Goal: Information Seeking & Learning: Check status

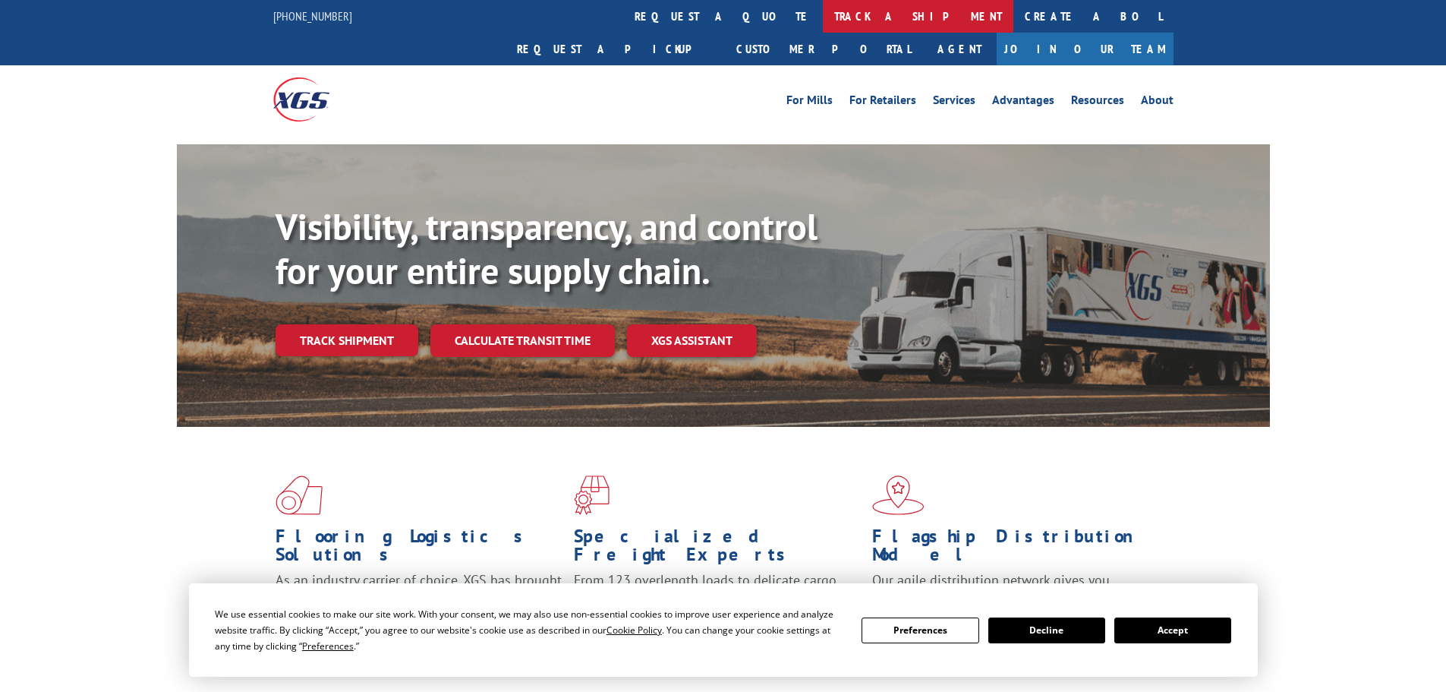
click at [823, 22] on link "track a shipment" at bounding box center [918, 16] width 191 height 33
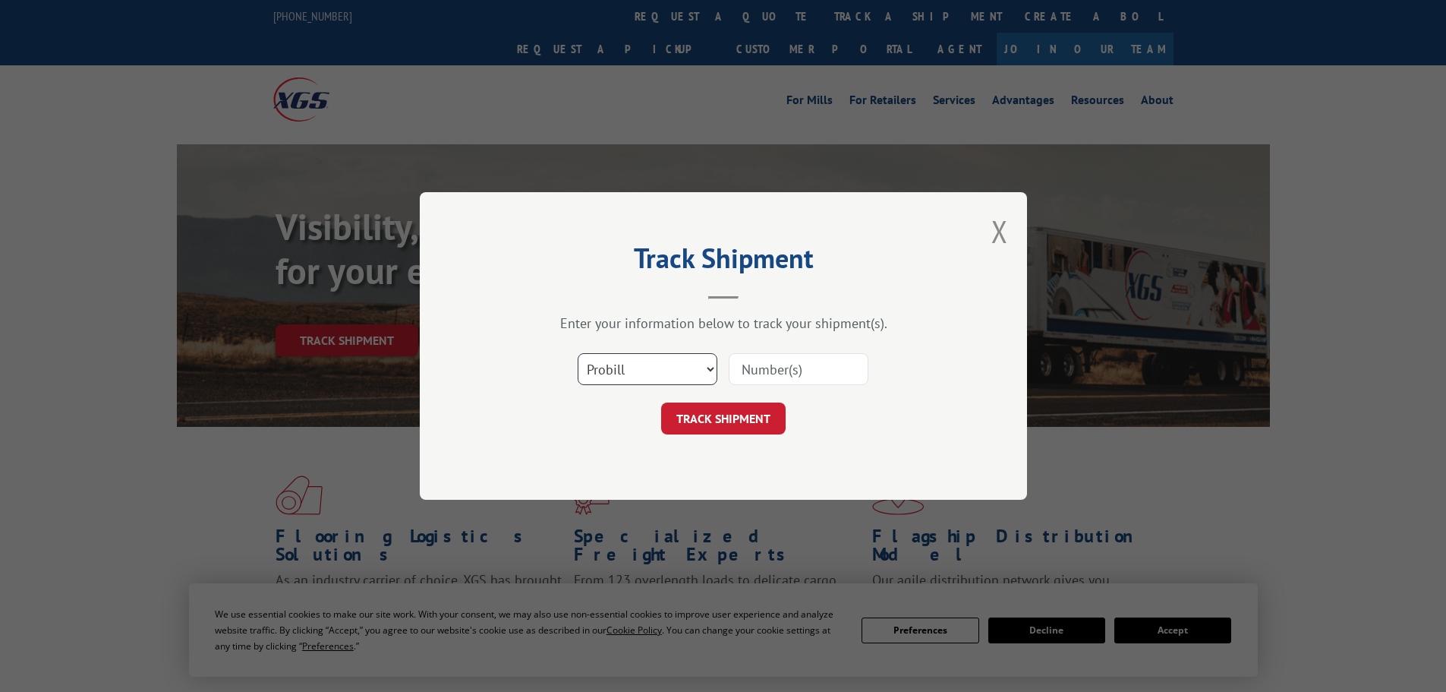
click at [652, 376] on select "Select category... Probill BOL PO" at bounding box center [648, 369] width 140 height 32
select select "bol"
click at [578, 353] on select "Select category... Probill BOL PO" at bounding box center [648, 369] width 140 height 32
click at [744, 351] on div at bounding box center [799, 368] width 140 height 35
click at [744, 370] on input at bounding box center [799, 369] width 140 height 32
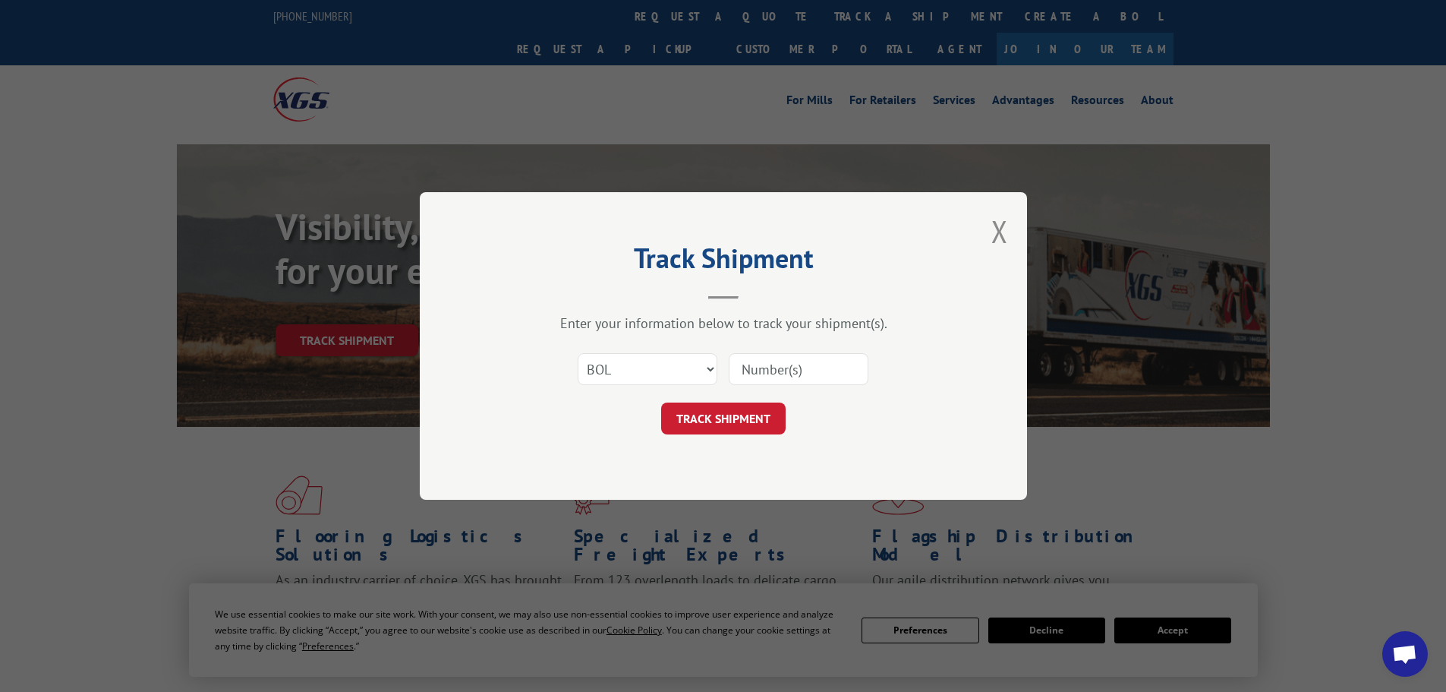
paste input "- 6024786"
click at [748, 367] on input "- 6024786" at bounding box center [799, 369] width 140 height 32
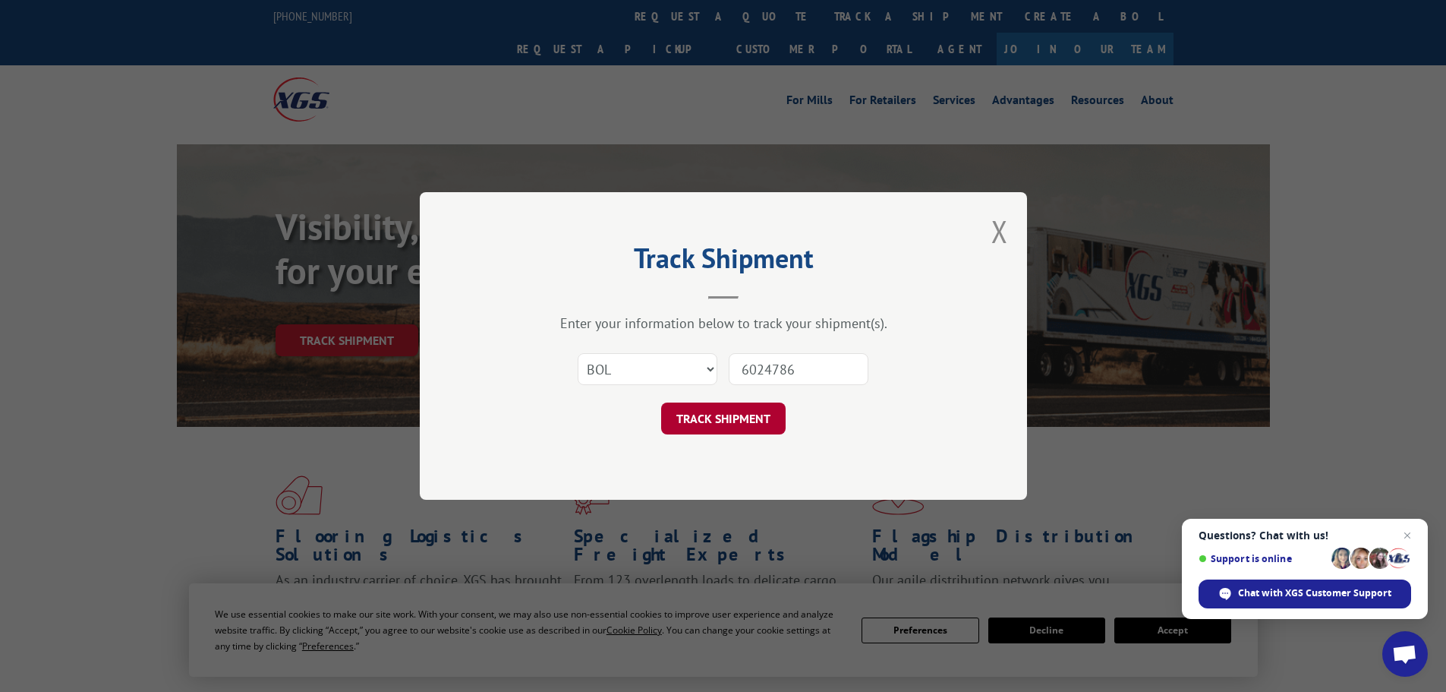
type input "6024786"
click at [734, 414] on button "TRACK SHIPMENT" at bounding box center [723, 418] width 124 height 32
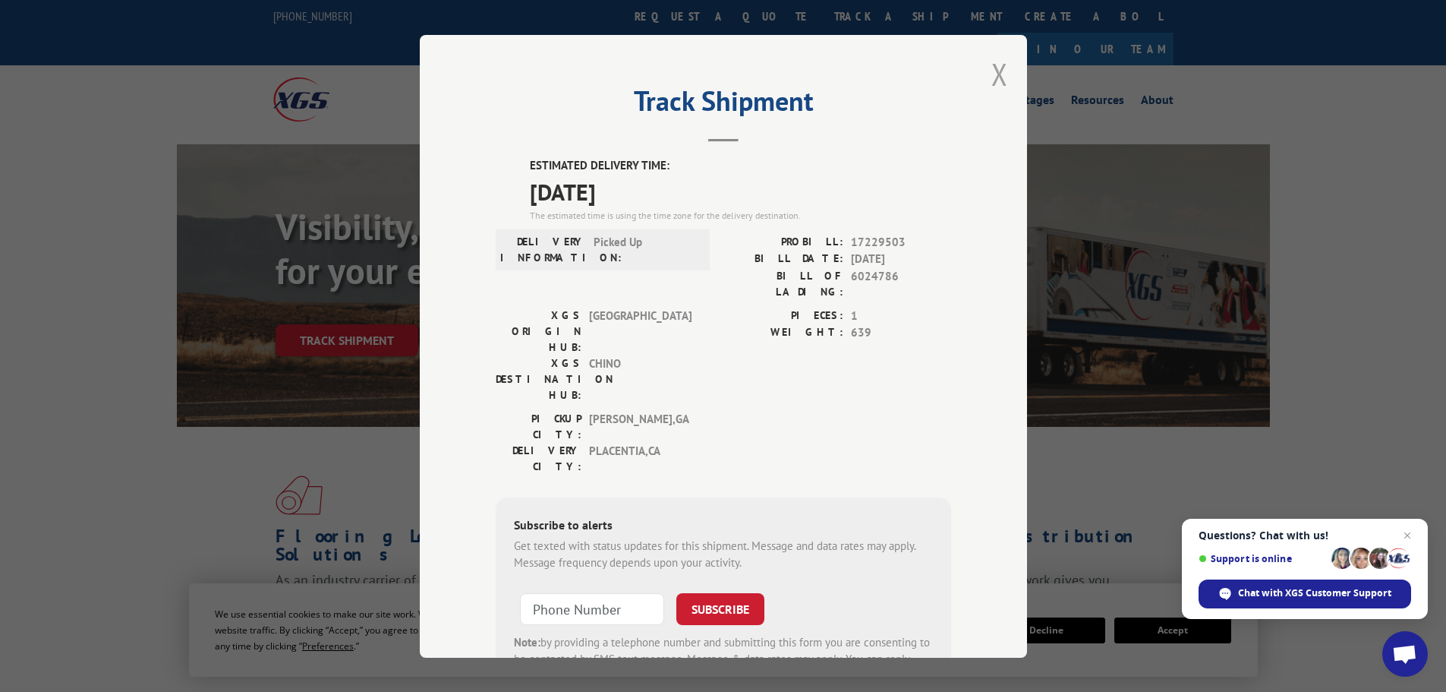
click at [994, 76] on button "Close modal" at bounding box center [999, 74] width 17 height 40
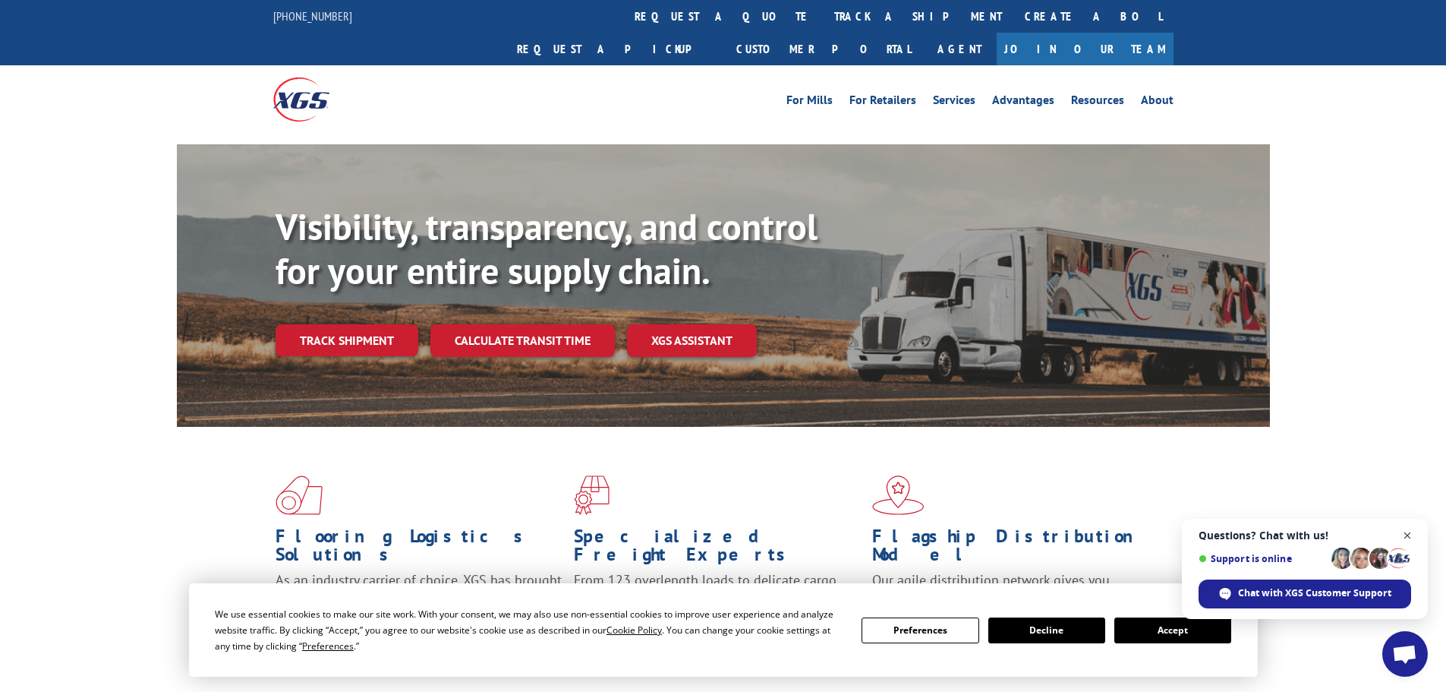
click at [1403, 531] on span "Close chat" at bounding box center [1407, 535] width 19 height 19
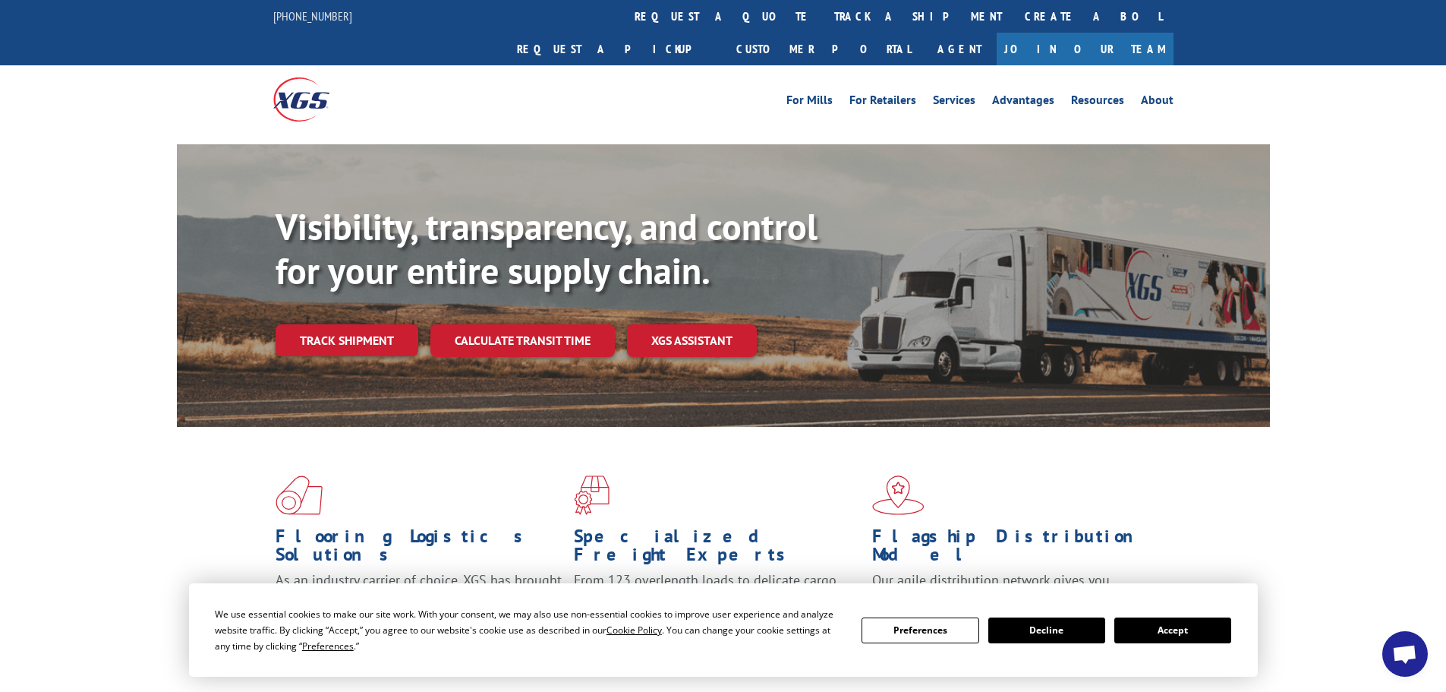
drag, startPoint x: 5, startPoint y: 297, endPoint x: 26, endPoint y: 244, distance: 57.0
click at [10, 294] on div "Visibility, transparency, and control for your entire supply chain. Track shipm…" at bounding box center [723, 300] width 1446 height 312
